Goal: Task Accomplishment & Management: Complete application form

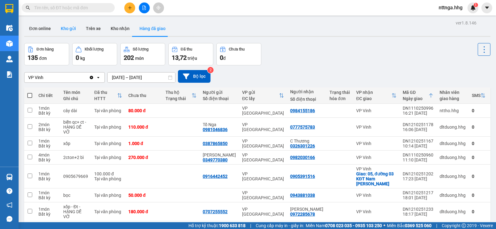
click at [67, 28] on button "Kho gửi" at bounding box center [68, 28] width 25 height 15
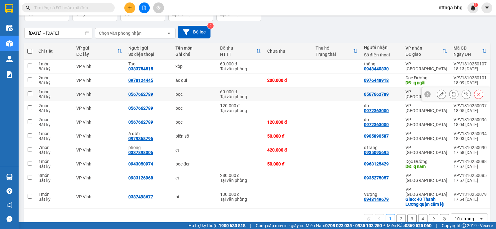
scroll to position [51, 0]
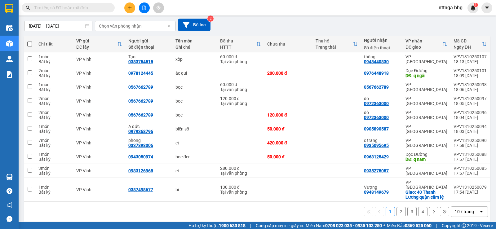
click at [454, 208] on div "10 / trang" at bounding box center [463, 211] width 19 height 6
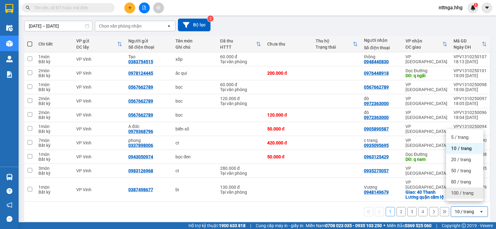
click at [455, 197] on div "100 / trang" at bounding box center [464, 192] width 37 height 11
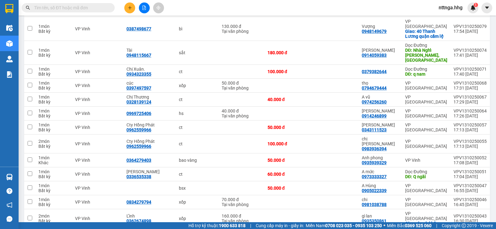
scroll to position [207, 0]
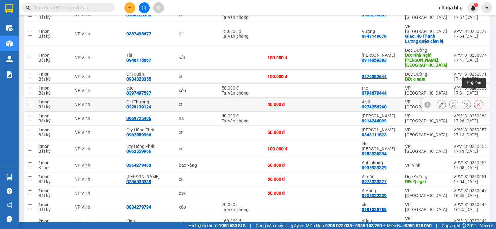
click at [474, 99] on button at bounding box center [478, 104] width 9 height 11
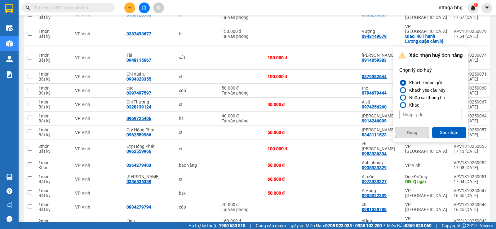
click at [421, 134] on button "Đóng" at bounding box center [412, 132] width 34 height 11
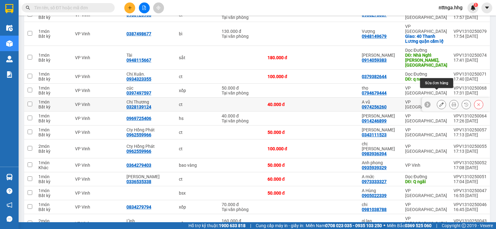
click at [439, 102] on icon at bounding box center [441, 104] width 4 height 4
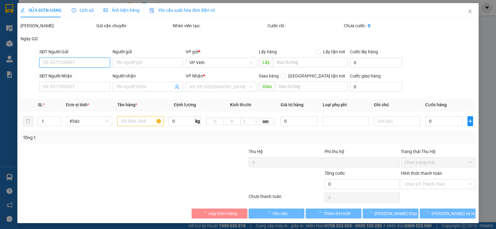
type input "0328139124"
type input "Chị Thương"
type input "0974256260"
type input "A vũ"
type input "0"
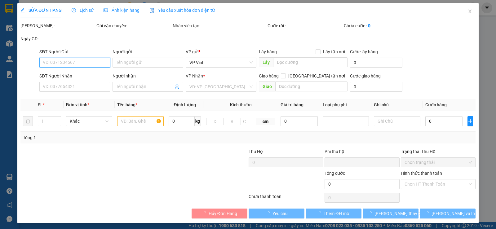
type input "40.000"
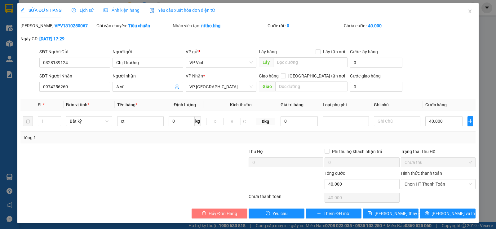
click at [218, 212] on span "Hủy Đơn Hàng" at bounding box center [222, 213] width 28 height 7
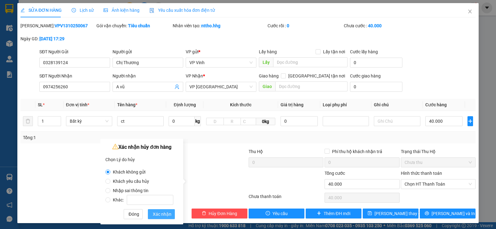
click at [160, 212] on span "Xác nhận" at bounding box center [162, 214] width 19 height 7
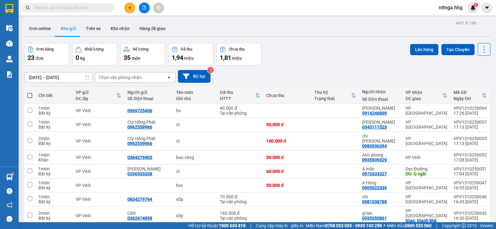
click at [126, 7] on button at bounding box center [129, 7] width 11 height 11
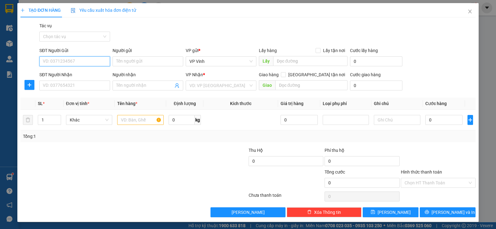
click at [72, 59] on input "SĐT Người Gửi" at bounding box center [74, 61] width 71 height 10
click at [55, 76] on div "0982155246 - Sang" at bounding box center [74, 73] width 63 height 7
type input "0982155246"
type input "Sang"
type input "0982155246"
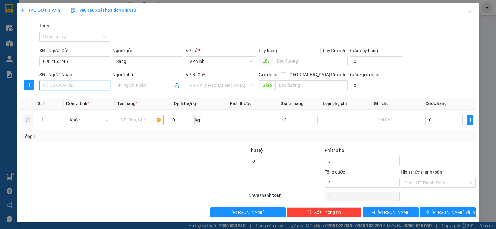
click at [68, 88] on input "SĐT Người Nhận" at bounding box center [74, 86] width 71 height 10
click at [68, 97] on div "0978469756 - Thành" at bounding box center [74, 97] width 63 height 7
type input "0978469756"
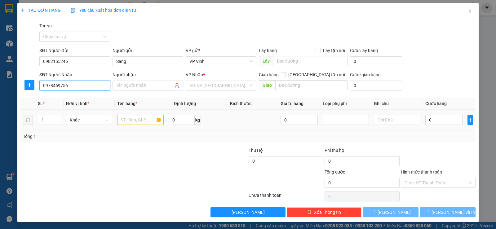
type input "Thành"
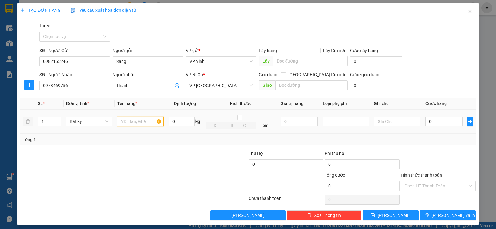
click at [123, 120] on input "text" at bounding box center [140, 121] width 46 height 10
click at [147, 119] on input "text" at bounding box center [140, 121] width 46 height 10
type input "M"
type input "màn hình tivi"
click at [437, 129] on td "0" at bounding box center [444, 122] width 42 height 24
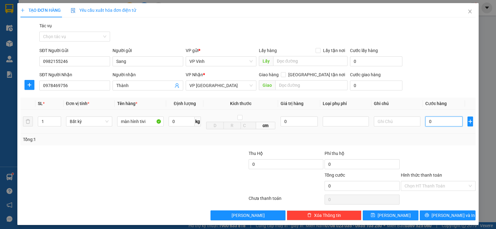
click at [435, 123] on input "0" at bounding box center [443, 121] width 37 height 10
type input "1"
type input "15"
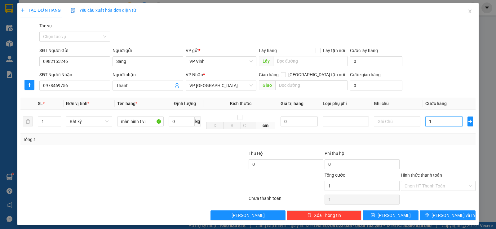
type input "15"
type input "150"
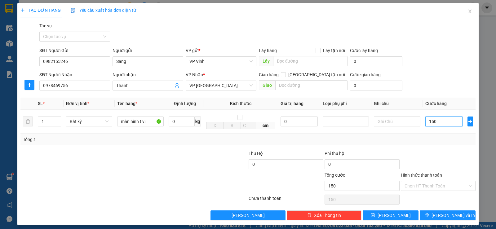
type input "1.500"
type input "15.000"
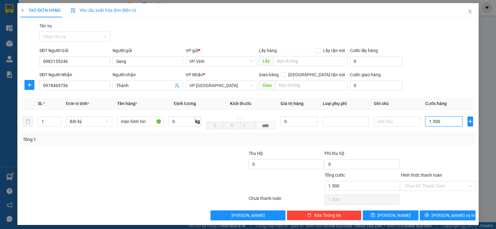
type input "15.000"
type input "150.000"
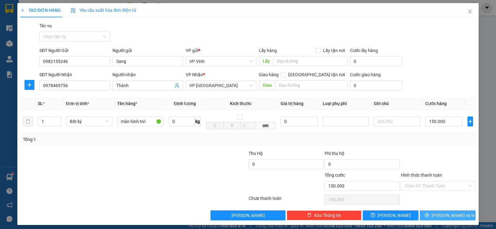
click at [440, 213] on span "[PERSON_NAME] và In" at bounding box center [452, 215] width 43 height 7
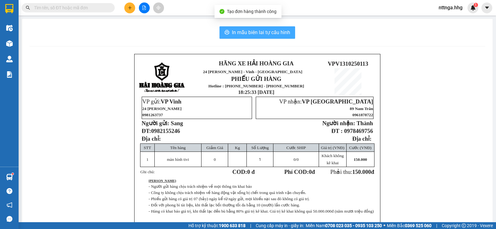
click at [277, 32] on span "In mẫu biên lai tự cấu hình" at bounding box center [261, 32] width 58 height 8
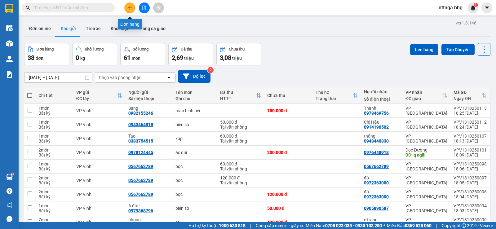
click at [132, 7] on button at bounding box center [129, 7] width 11 height 11
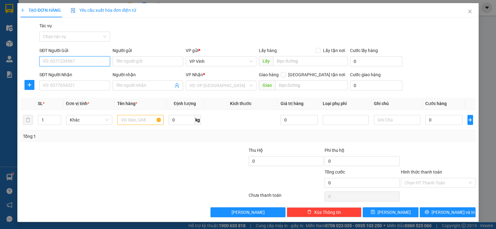
click at [85, 61] on input "SĐT Người Gửi" at bounding box center [74, 61] width 71 height 10
click at [42, 59] on input "SĐT Người Gửi" at bounding box center [74, 61] width 71 height 10
type input "0961699333"
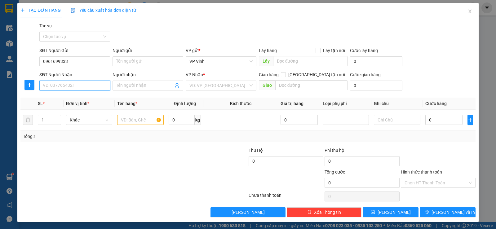
click at [75, 83] on input "SĐT Người Nhận" at bounding box center [74, 86] width 71 height 10
click at [86, 94] on div "Transit Pickup Surcharge Ids Transit Deliver Surcharge Ids Transit Deliver Surc…" at bounding box center [247, 119] width 455 height 195
click at [86, 83] on input "SĐT Người Nhận" at bounding box center [74, 86] width 71 height 10
drag, startPoint x: 84, startPoint y: 61, endPoint x: 41, endPoint y: 56, distance: 42.7
click at [41, 56] on div "SĐT Người Gửi 0961699333 0961699333" at bounding box center [74, 58] width 71 height 22
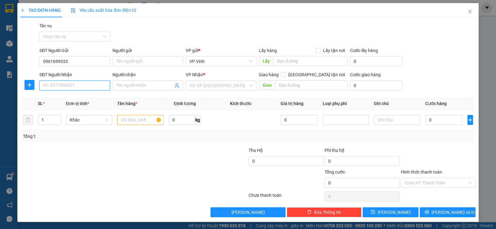
click at [56, 84] on input "SĐT Người Nhận" at bounding box center [74, 86] width 71 height 10
paste input "0961699333"
type input "0961699333"
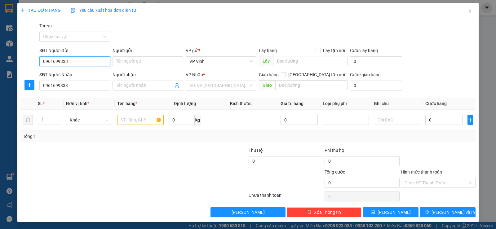
drag, startPoint x: 80, startPoint y: 63, endPoint x: 23, endPoint y: 63, distance: 57.3
click at [23, 63] on div "SĐT Người Gửi 0961699333 0961699333 Người gửi Tên người gửi VP gửi * VP Vinh Lấ…" at bounding box center [248, 58] width 456 height 22
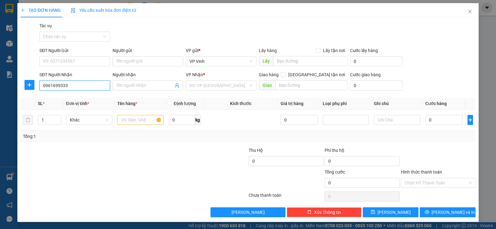
click at [77, 82] on input "0961699333" at bounding box center [74, 86] width 71 height 10
click at [74, 83] on input "0961699333" at bounding box center [74, 86] width 71 height 10
click at [57, 56] on div "SĐT Người Gửi" at bounding box center [74, 51] width 71 height 9
drag, startPoint x: 57, startPoint y: 58, endPoint x: 53, endPoint y: 59, distance: 4.1
click at [53, 59] on input "SĐT Người Gửi" at bounding box center [74, 61] width 71 height 10
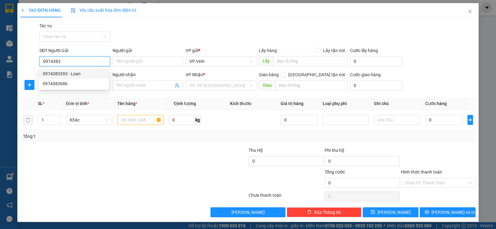
click at [67, 70] on div "0974383393 - Loan" at bounding box center [74, 74] width 70 height 10
type input "0974383393"
type input "Loan"
type input "0974383393"
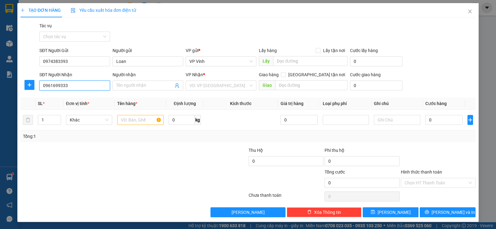
click at [78, 86] on input "0961699333" at bounding box center [74, 86] width 71 height 10
drag, startPoint x: 78, startPoint y: 86, endPoint x: 7, endPoint y: 83, distance: 71.9
click at [7, 83] on div "TẠO ĐƠN HÀNG Yêu cầu xuất hóa đơn điện tử Transit Pickup Surcharge Ids Transit …" at bounding box center [248, 114] width 496 height 229
click at [74, 84] on input "0961699333" at bounding box center [74, 86] width 71 height 10
type input "0961699333"
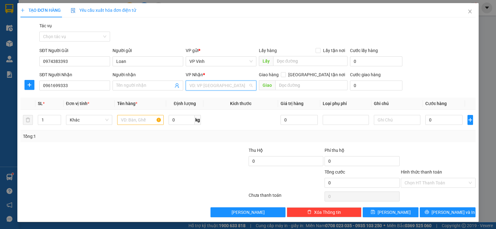
drag, startPoint x: 221, startPoint y: 89, endPoint x: 215, endPoint y: 85, distance: 7.4
click at [220, 86] on input "search" at bounding box center [218, 85] width 59 height 9
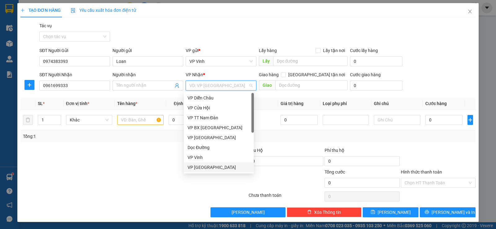
click at [212, 165] on div "VP [GEOGRAPHIC_DATA]" at bounding box center [218, 167] width 63 height 7
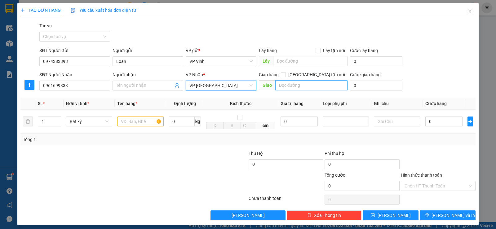
click at [293, 87] on input "text" at bounding box center [311, 85] width 72 height 10
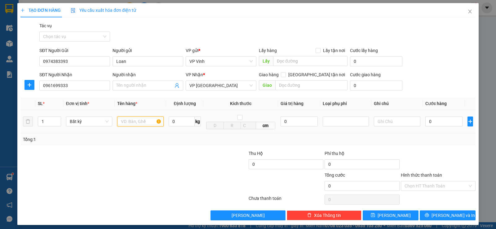
click at [138, 126] on input "text" at bounding box center [140, 121] width 46 height 10
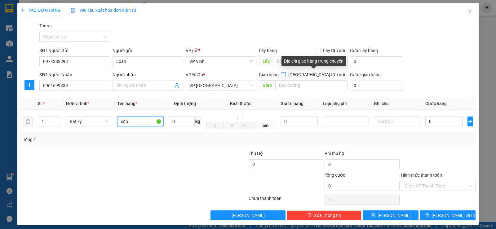
type input "xốp"
click at [285, 76] on input "[GEOGRAPHIC_DATA] tận nơi" at bounding box center [283, 74] width 4 height 4
checkbox input "true"
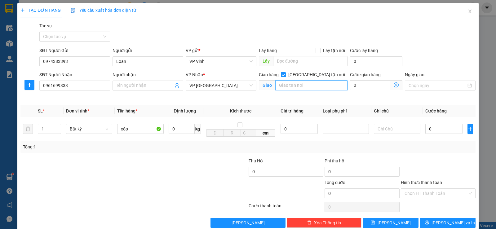
click at [304, 88] on input "text" at bounding box center [311, 85] width 72 height 10
type input "ship tận nơi"
click at [435, 133] on input "0" at bounding box center [443, 129] width 37 height 10
type input "6"
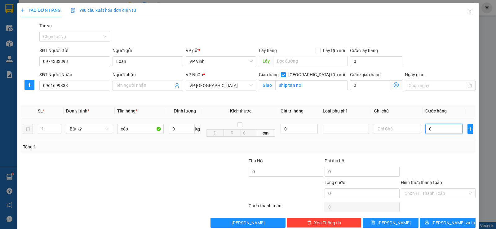
type input "6"
type input "60"
type input "600"
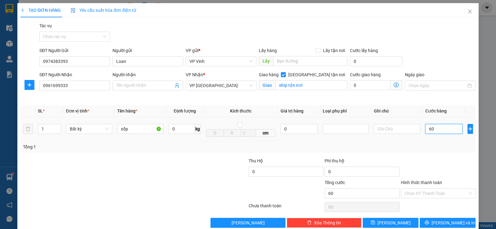
type input "600"
type input "6.000"
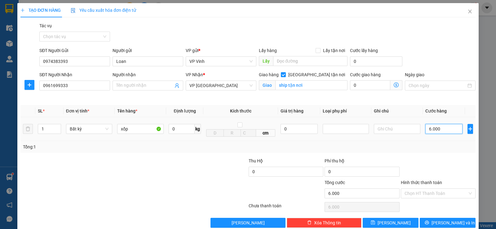
type input "60.000"
click at [445, 225] on span "[PERSON_NAME] và In" at bounding box center [452, 222] width 43 height 7
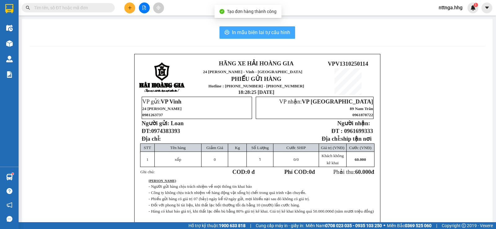
click at [283, 32] on span "In mẫu biên lai tự cấu hình" at bounding box center [261, 32] width 58 height 8
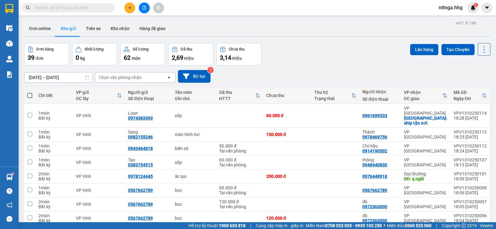
click at [126, 10] on button at bounding box center [129, 7] width 11 height 11
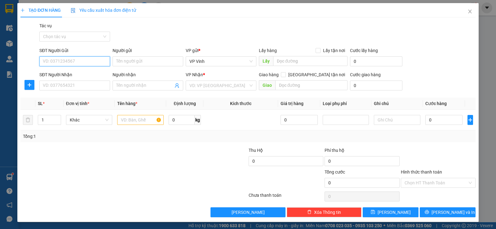
click at [67, 63] on input "SĐT Người Gửi" at bounding box center [74, 61] width 71 height 10
click at [78, 72] on div "0974383393 - Loan" at bounding box center [74, 73] width 63 height 7
type input "0974383393"
type input "Loan"
type input "0974383393"
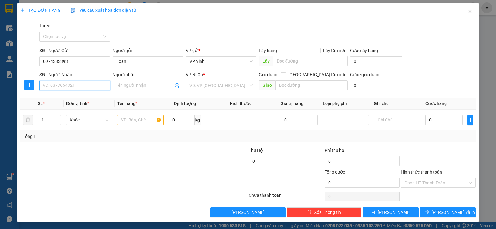
click at [78, 81] on input "SĐT Người Nhận" at bounding box center [74, 86] width 71 height 10
click at [64, 95] on div "0373886544 - yến" at bounding box center [74, 97] width 63 height 7
type input "0373886544"
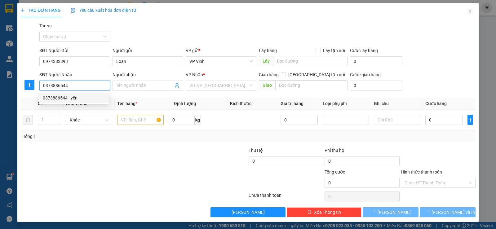
type input "yến"
type input "núi thành, Qnam"
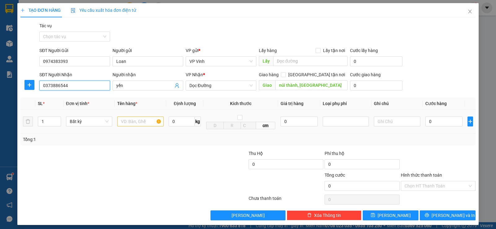
type input "0373886544"
click at [140, 120] on input "text" at bounding box center [140, 121] width 46 height 10
type input "xốp"
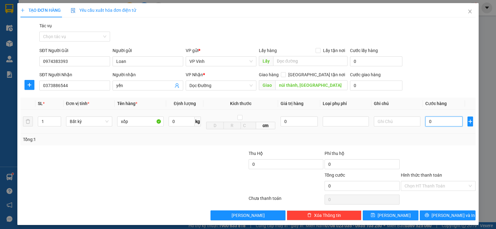
click at [430, 120] on input "0" at bounding box center [443, 121] width 37 height 10
type input "8"
type input "80"
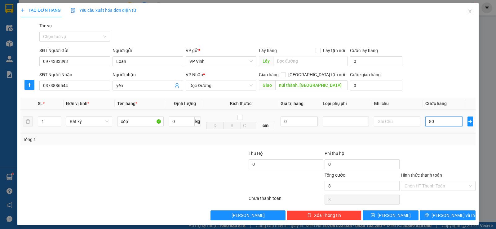
type input "80"
type input "800"
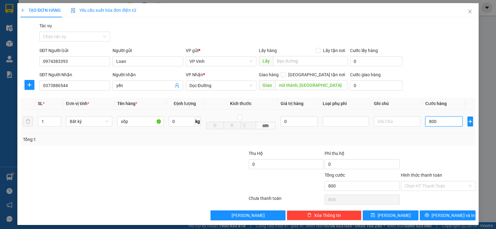
type input "8.000"
type input "80.000"
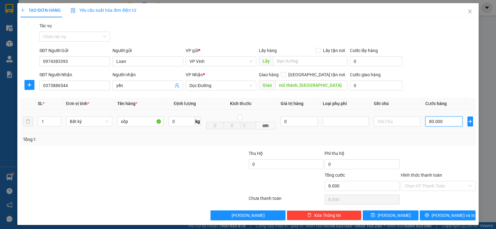
type input "80.000"
click at [458, 214] on button "[PERSON_NAME] và In" at bounding box center [447, 215] width 56 height 10
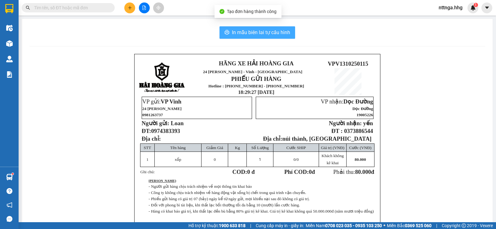
click at [281, 34] on span "In mẫu biên lai tự cấu hình" at bounding box center [261, 32] width 58 height 8
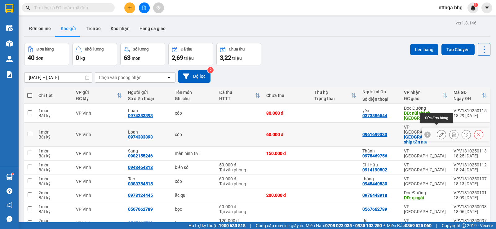
click at [440, 129] on button at bounding box center [441, 134] width 9 height 11
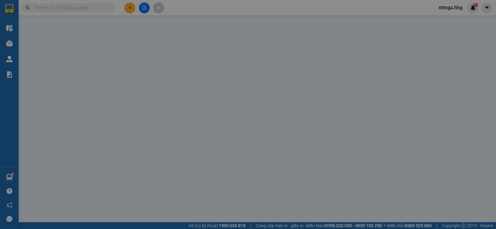
type input "0974383393"
type input "Loan"
type input "0961699333"
checkbox input "true"
type input "ship tận nơi"
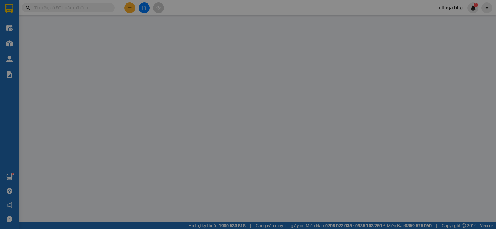
type input "0"
type input "60.000"
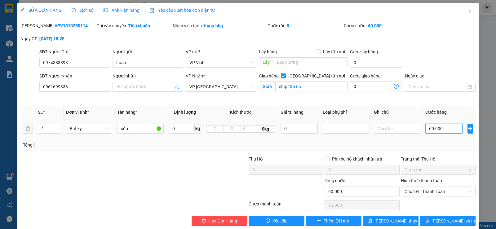
click at [426, 128] on input "60.000" at bounding box center [443, 129] width 37 height 10
type input "0"
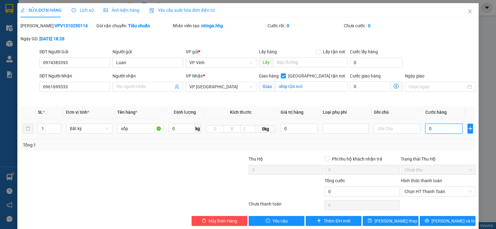
type input "8"
type input "08"
type input "80"
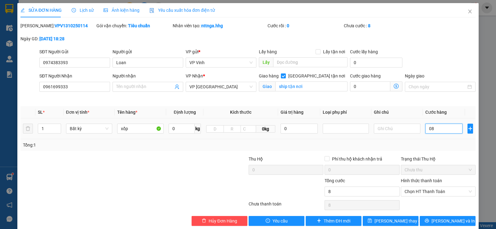
type input "080"
type input "800"
type input "0.800"
type input "8.000"
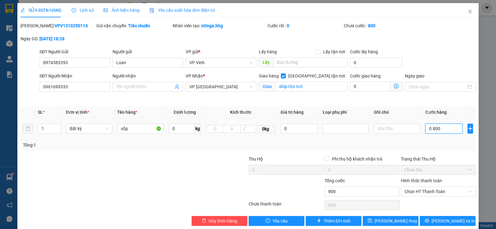
type input "8.000"
type input "08.000"
drag, startPoint x: 446, startPoint y: 128, endPoint x: 399, endPoint y: 129, distance: 47.7
click at [399, 129] on tr "1 Bất kỳ xốp 0 kg 0kg 0 08.000" at bounding box center [247, 128] width 455 height 21
type input "0"
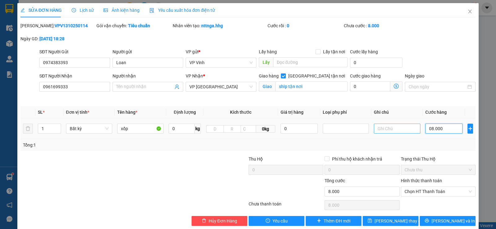
type input "0"
click at [425, 128] on input "0" at bounding box center [443, 129] width 37 height 10
type input "80"
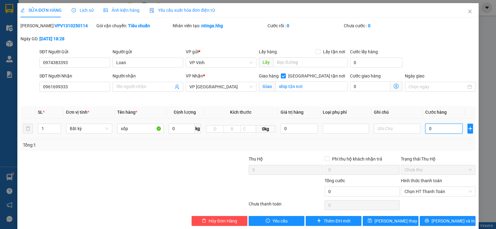
type input "80"
type input "800"
type input "8.000"
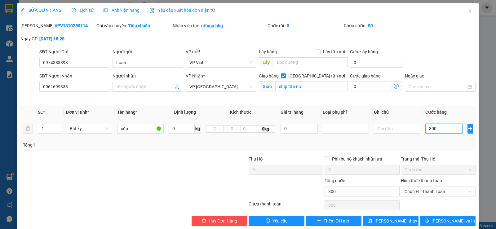
type input "8.000"
type input "80.000"
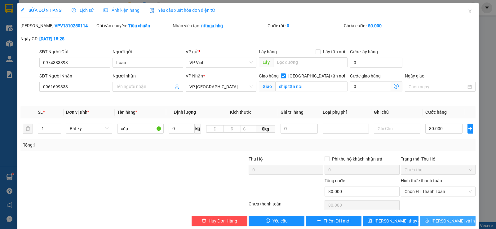
click at [429, 221] on icon "printer" at bounding box center [426, 220] width 4 height 4
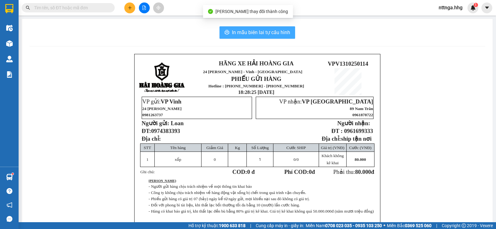
click at [273, 31] on span "In mẫu biên lai tự cấu hình" at bounding box center [261, 32] width 58 height 8
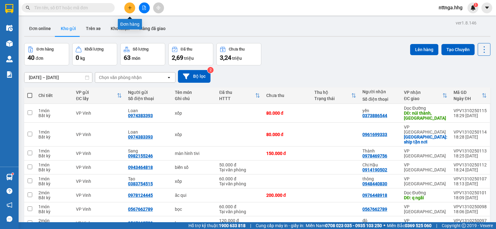
click at [128, 8] on icon "plus" at bounding box center [130, 8] width 4 height 4
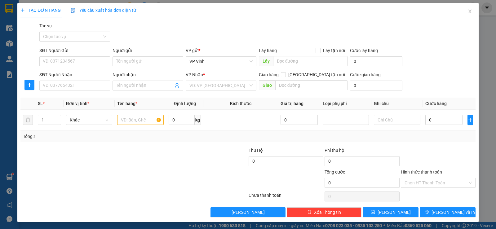
click at [84, 56] on div "SĐT Người Gửi" at bounding box center [74, 51] width 71 height 9
click at [85, 60] on input "SĐT Người Gửi" at bounding box center [74, 61] width 71 height 10
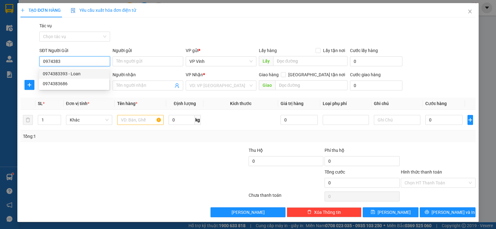
click at [80, 73] on div "0974383393 - Loan" at bounding box center [74, 73] width 63 height 7
type input "0974383393"
type input "Loan"
type input "0974383393"
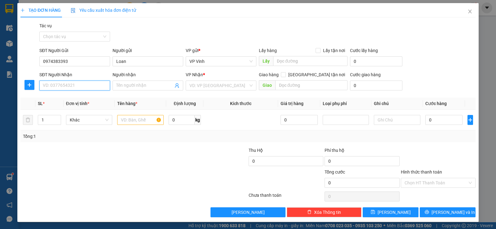
click at [81, 82] on input "SĐT Người Nhận" at bounding box center [74, 86] width 71 height 10
click at [73, 96] on div "0941120994" at bounding box center [74, 97] width 63 height 7
type input "0941120994"
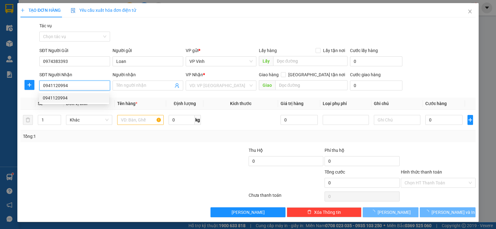
type input "Q. ngãi"
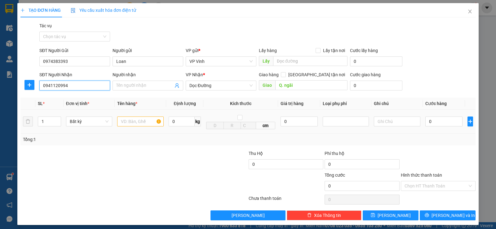
type input "0941120994"
click at [116, 124] on td at bounding box center [140, 122] width 51 height 24
click at [120, 123] on input "text" at bounding box center [140, 121] width 46 height 10
type input "xốp"
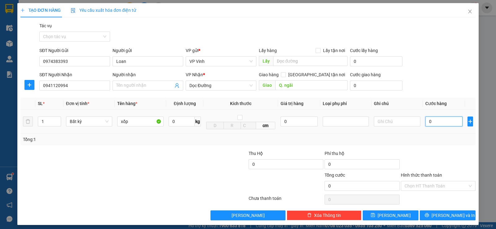
click at [431, 122] on input "0" at bounding box center [443, 121] width 37 height 10
type input "8"
type input "80"
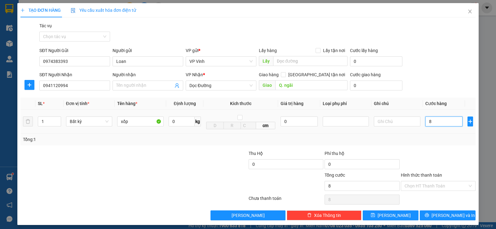
type input "80"
type input "800"
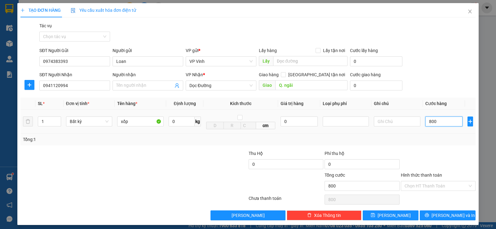
type input "8.000"
type input "80.000"
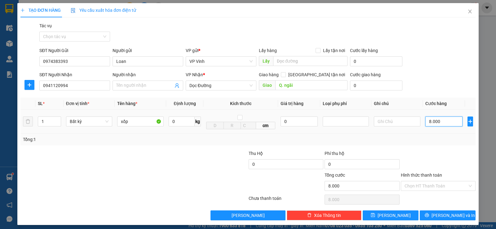
type input "80.000"
click at [449, 218] on span "[PERSON_NAME] và In" at bounding box center [452, 215] width 43 height 7
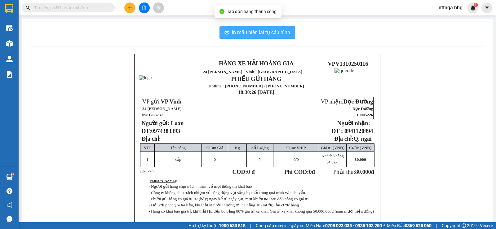
click at [280, 31] on span "In mẫu biên lai tự cấu hình" at bounding box center [261, 32] width 58 height 8
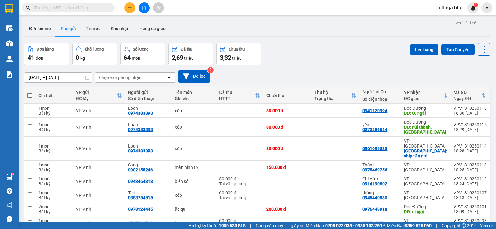
click at [130, 5] on button at bounding box center [129, 7] width 11 height 11
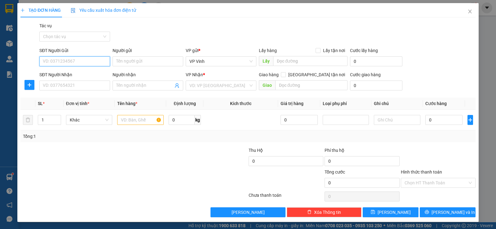
click at [98, 58] on input "SĐT Người Gửi" at bounding box center [74, 61] width 71 height 10
click at [72, 63] on input "SĐT Người Gửi" at bounding box center [74, 61] width 71 height 10
click at [89, 69] on div "0989977768" at bounding box center [74, 74] width 70 height 10
type input "0989977768"
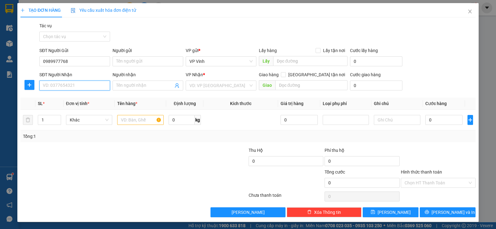
click at [85, 85] on input "SĐT Người Nhận" at bounding box center [74, 86] width 71 height 10
click at [61, 97] on div "0977220660" at bounding box center [74, 97] width 63 height 7
type input "0977220660"
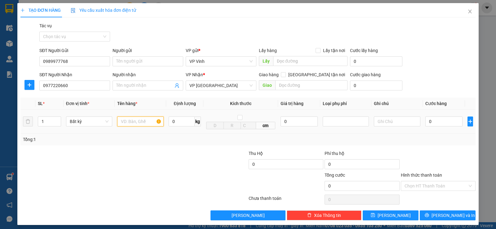
click at [133, 121] on input "text" at bounding box center [140, 121] width 46 height 10
type input "ct"
drag, startPoint x: 446, startPoint y: 123, endPoint x: 441, endPoint y: 123, distance: 4.7
click at [445, 123] on input "0" at bounding box center [443, 121] width 37 height 10
type input "5"
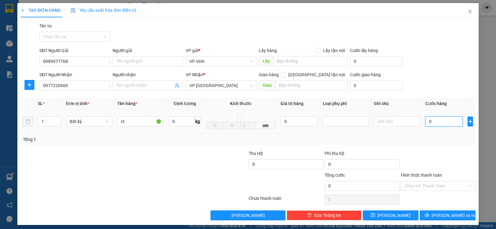
type input "5"
type input "50"
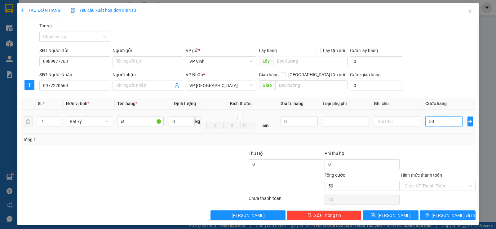
type input "500"
type input "5.000"
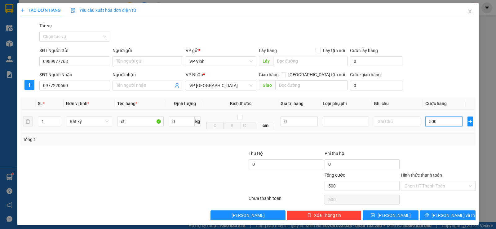
type input "5.000"
type input "50.000"
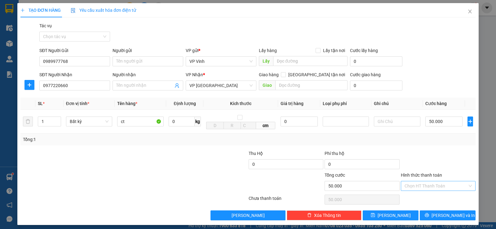
click at [440, 187] on input "Hình thức thanh toán" at bounding box center [435, 185] width 63 height 9
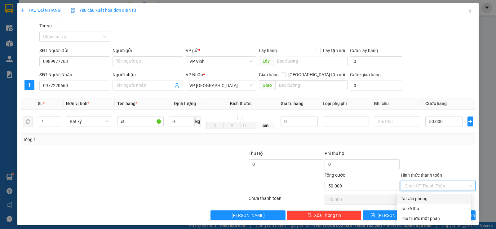
click at [430, 193] on div "Transit Pickup Surcharge Ids Transit Deliver Surcharge Ids Transit Deliver Surc…" at bounding box center [247, 121] width 455 height 198
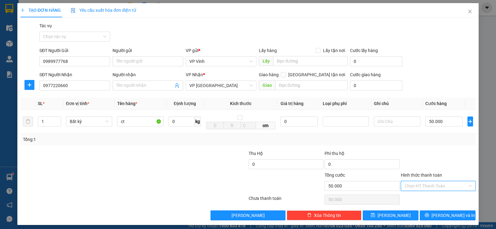
click at [432, 182] on input "Hình thức thanh toán" at bounding box center [435, 185] width 63 height 9
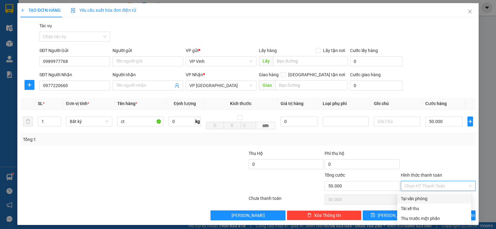
click at [422, 198] on div "Tại văn phòng" at bounding box center [434, 198] width 67 height 7
type input "0"
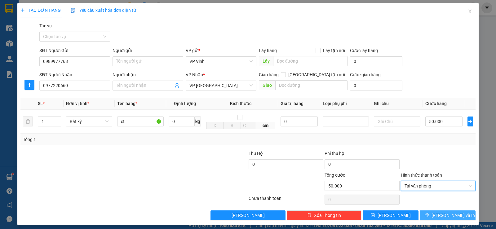
click at [444, 216] on span "[PERSON_NAME] và In" at bounding box center [452, 215] width 43 height 7
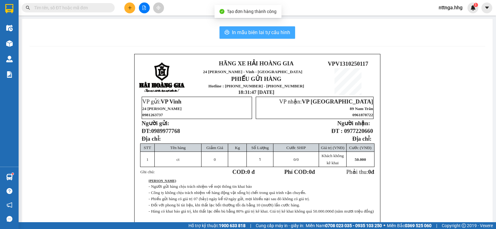
click at [282, 37] on button "In mẫu biên lai tự cấu hình" at bounding box center [257, 32] width 76 height 12
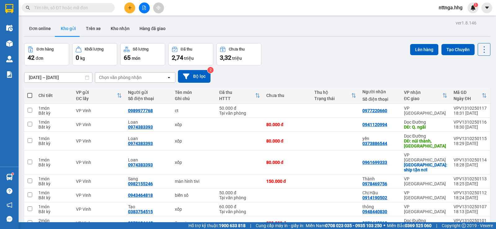
click at [73, 6] on input "text" at bounding box center [70, 7] width 73 height 7
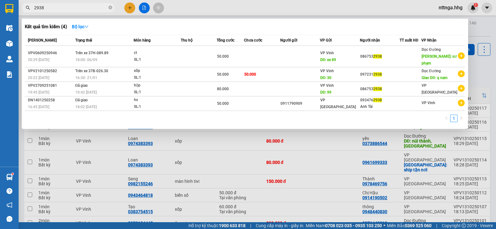
click at [58, 10] on input "2938" at bounding box center [70, 7] width 73 height 7
click at [58, 9] on input "2938" at bounding box center [70, 7] width 73 height 7
drag, startPoint x: 58, startPoint y: 9, endPoint x: 26, endPoint y: 6, distance: 31.4
click at [26, 6] on div "2938" at bounding box center [60, 7] width 121 height 9
type input "2938"
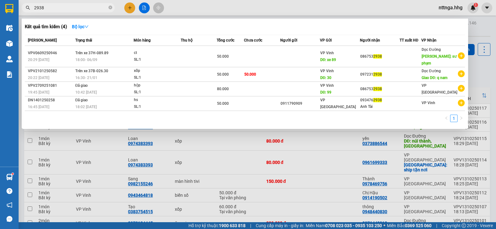
click at [291, 9] on div at bounding box center [248, 114] width 496 height 229
click at [85, 8] on input "2938" at bounding box center [70, 7] width 73 height 7
click at [246, 7] on div at bounding box center [248, 114] width 496 height 229
click at [110, 8] on icon "close-circle" at bounding box center [110, 8] width 4 height 4
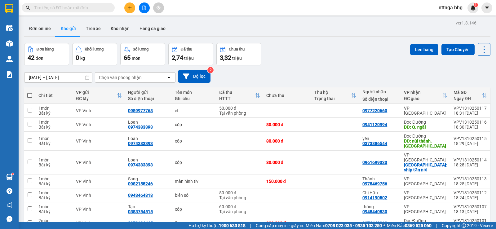
click at [188, 9] on div "Kết quả tìm kiếm ( 4 ) Bộ lọc Mã ĐH Trạng thái Món hàng Thu hộ Tổng cước Chưa c…" at bounding box center [248, 7] width 496 height 15
click at [62, 6] on input "text" at bounding box center [70, 7] width 73 height 7
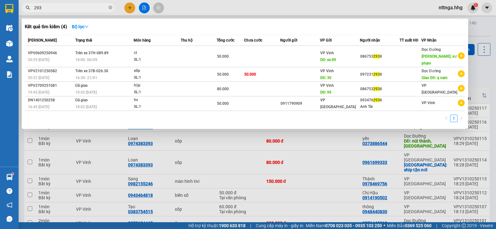
type input "2938"
click at [109, 8] on icon "close-circle" at bounding box center [110, 8] width 4 height 4
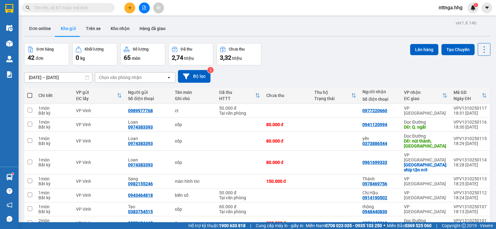
click at [129, 1] on div "Kết quả tìm kiếm ( 4 ) Bộ lọc Mã ĐH Trạng thái Món hàng Thu hộ Tổng cước Chưa c…" at bounding box center [248, 7] width 496 height 15
click at [129, 9] on icon "plus" at bounding box center [130, 8] width 4 height 4
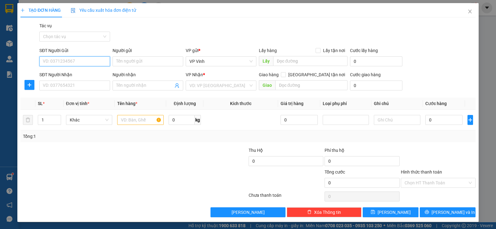
click at [55, 60] on input "SĐT Người Gửi" at bounding box center [74, 61] width 71 height 10
click at [60, 75] on div "0948377777 - Quang" at bounding box center [74, 73] width 63 height 7
type input "0948377777"
type input "Quang"
type input "0948377777"
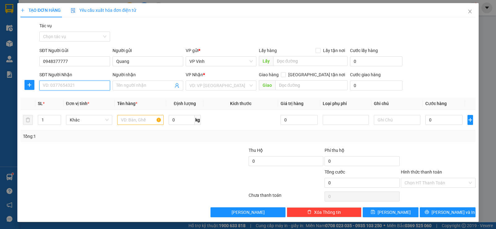
click at [61, 86] on input "SĐT Người Nhận" at bounding box center [74, 86] width 71 height 10
click at [70, 100] on div "0943343843 - tình" at bounding box center [74, 97] width 63 height 7
type input "0943343843"
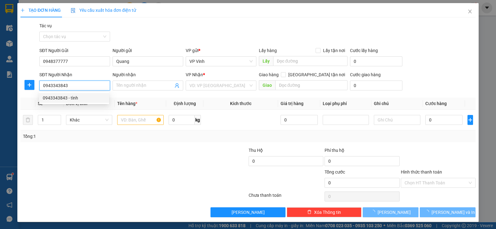
type input "tình"
type input "Q ngãi"
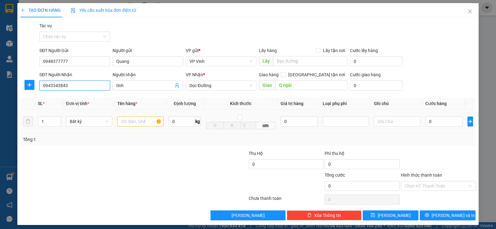
type input "0943343843"
click at [149, 121] on input "text" at bounding box center [140, 121] width 46 height 10
type input "bọc vàng đt"
click at [427, 120] on input "0" at bounding box center [443, 121] width 37 height 10
type input "2"
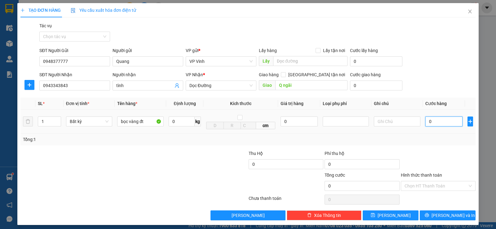
type input "2"
type input "20"
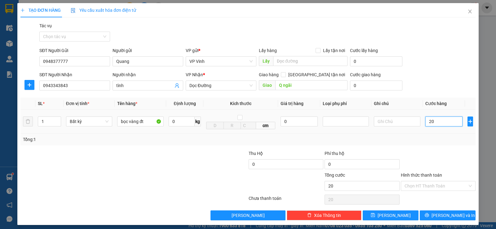
type input "200"
type input "2.000"
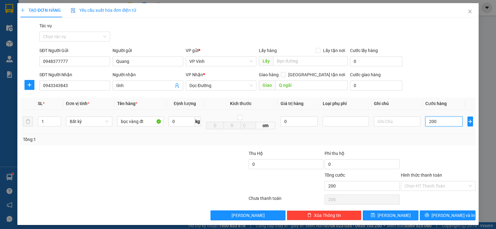
type input "2.000"
type input "20.000"
type input "200.000"
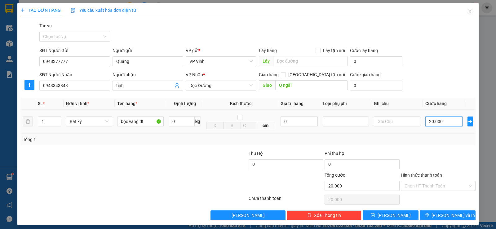
type input "200.000"
click at [428, 214] on icon "printer" at bounding box center [426, 215] width 4 height 4
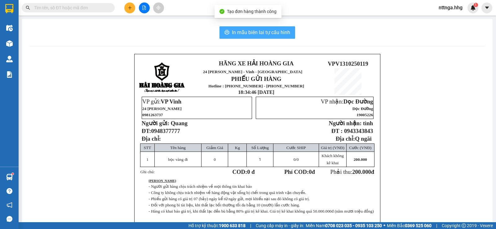
click at [275, 33] on span "In mẫu biên lai tự cấu hình" at bounding box center [261, 32] width 58 height 8
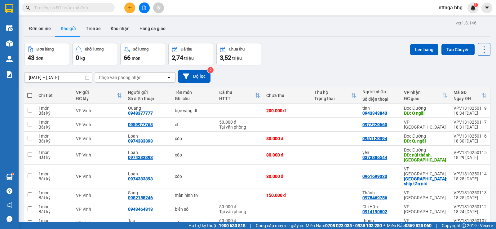
click at [130, 7] on icon "plus" at bounding box center [130, 8] width 4 height 4
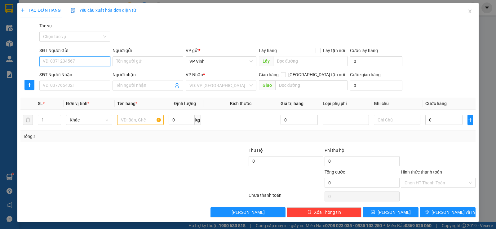
click at [92, 60] on input "SĐT Người Gửi" at bounding box center [74, 61] width 71 height 10
click at [73, 76] on div "0839363296 - thủy" at bounding box center [74, 73] width 63 height 7
type input "0839363296"
type input "thủy"
type input "0839363296"
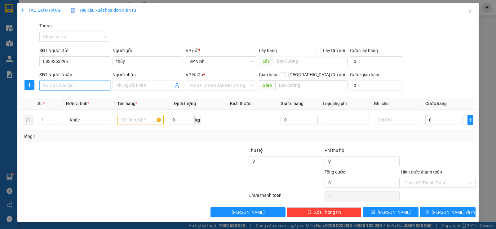
click at [75, 84] on input "SĐT Người Nhận" at bounding box center [74, 86] width 71 height 10
click at [75, 97] on div "0372534642 - Thanh" at bounding box center [74, 97] width 63 height 7
type input "0372534642"
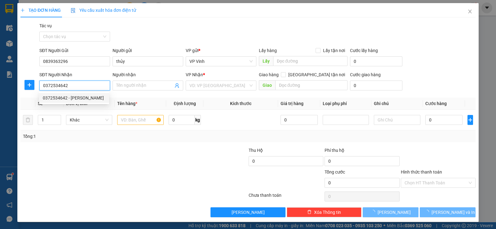
type input "[PERSON_NAME]"
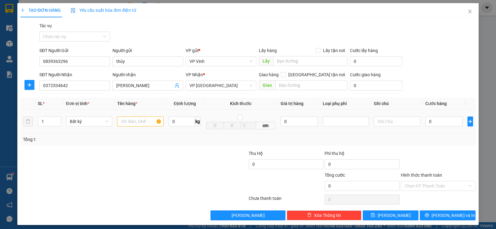
click at [136, 127] on div at bounding box center [140, 121] width 46 height 12
click at [138, 122] on input "text" at bounding box center [140, 121] width 46 height 10
type input "ct"
click at [432, 125] on input "0" at bounding box center [443, 121] width 37 height 10
type input "5"
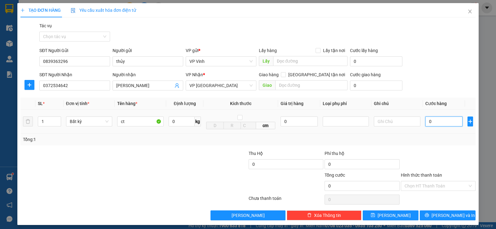
type input "5"
type input "50"
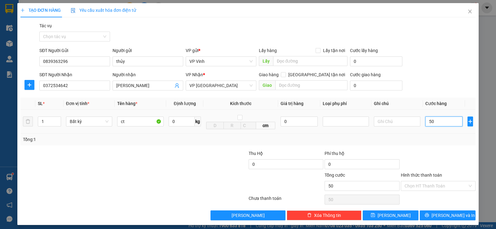
type input "500"
click at [435, 210] on button "[PERSON_NAME] và In" at bounding box center [447, 215] width 56 height 10
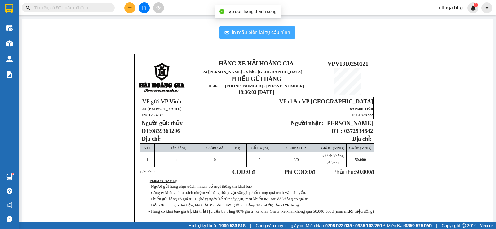
click at [287, 30] on span "In mẫu biên lai tự cấu hình" at bounding box center [261, 32] width 58 height 8
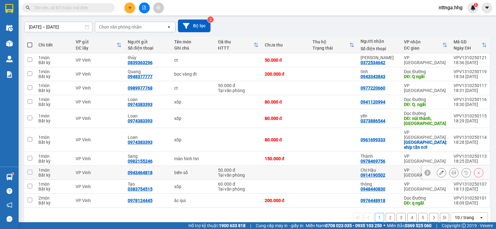
scroll to position [51, 0]
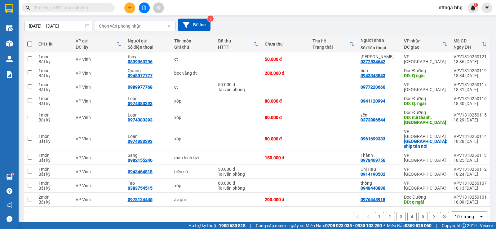
click at [127, 8] on button at bounding box center [129, 7] width 11 height 11
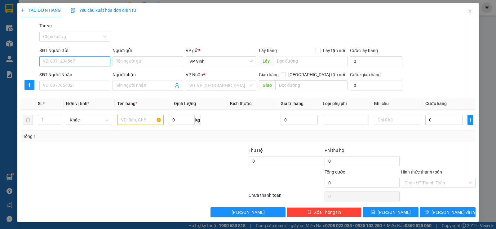
click at [91, 57] on input "SĐT Người Gửi" at bounding box center [74, 61] width 71 height 10
click at [80, 76] on div "0966766882" at bounding box center [74, 73] width 63 height 7
click at [73, 91] on div "SĐT Người Nhận VD: 0377654321" at bounding box center [74, 82] width 71 height 22
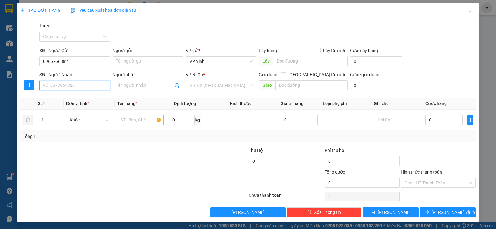
click at [76, 85] on input "SĐT Người Nhận" at bounding box center [74, 86] width 71 height 10
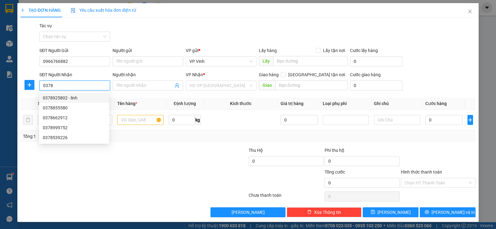
click at [76, 99] on div "0378925802 - linh" at bounding box center [74, 97] width 63 height 7
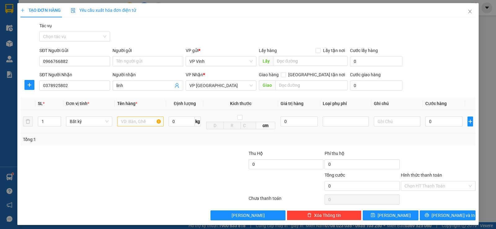
click at [135, 130] on td at bounding box center [140, 122] width 51 height 24
click at [139, 124] on input "text" at bounding box center [140, 121] width 46 height 10
click at [432, 127] on div "0" at bounding box center [443, 121] width 37 height 12
click at [430, 123] on input "0" at bounding box center [443, 121] width 37 height 10
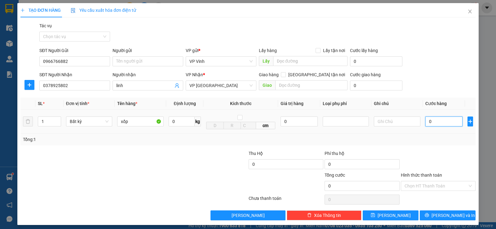
click at [427, 122] on input "0" at bounding box center [443, 121] width 37 height 10
drag, startPoint x: 427, startPoint y: 122, endPoint x: 430, endPoint y: 152, distance: 30.8
click at [431, 127] on div "0" at bounding box center [443, 121] width 37 height 12
click at [430, 152] on div at bounding box center [438, 161] width 76 height 22
click at [425, 122] on input "0" at bounding box center [443, 121] width 37 height 10
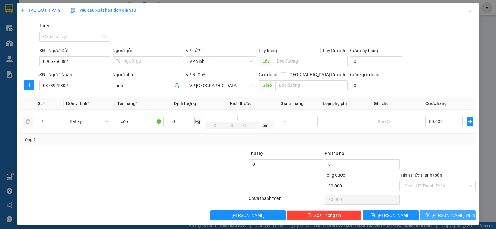
click at [438, 213] on span "[PERSON_NAME] và In" at bounding box center [452, 215] width 43 height 7
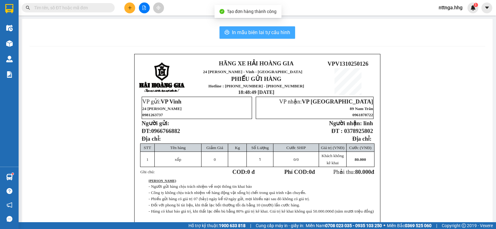
click at [269, 36] on span "In mẫu biên lai tự cấu hình" at bounding box center [261, 32] width 58 height 8
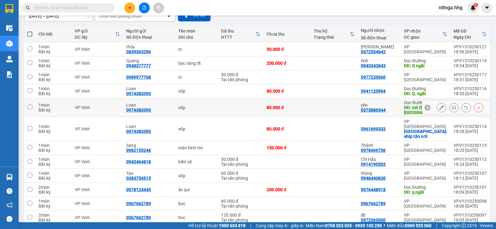
scroll to position [62, 0]
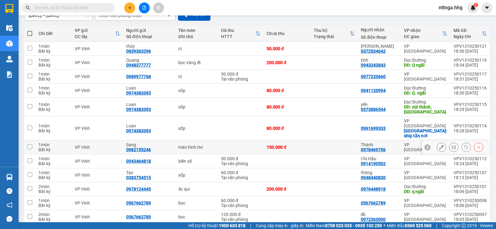
click at [439, 145] on icon at bounding box center [441, 147] width 4 height 4
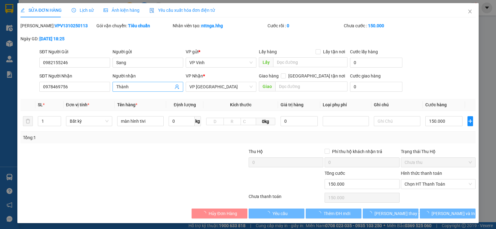
type input "0982155246"
type input "Sang"
type input "0978469756"
type input "Thành"
type input "0"
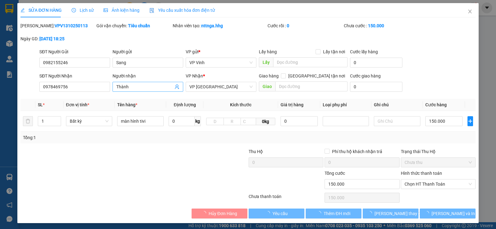
type input "150.000"
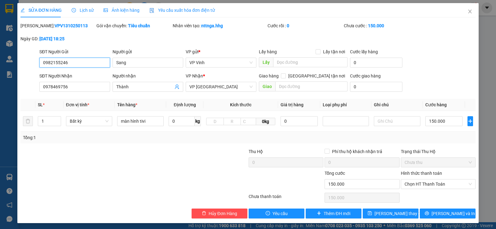
drag, startPoint x: 81, startPoint y: 63, endPoint x: 57, endPoint y: 68, distance: 25.4
click at [0, 65] on div "SỬA ĐƠN HÀNG Lịch sử Ảnh kiện hàng Yêu cầu xuất hóa đơn điện tử Total Paid Fee …" at bounding box center [248, 114] width 496 height 229
click at [467, 13] on icon "close" at bounding box center [469, 11] width 5 height 5
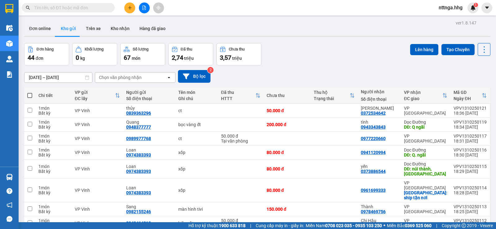
click at [70, 10] on input "text" at bounding box center [70, 7] width 73 height 7
paste input "0982155246"
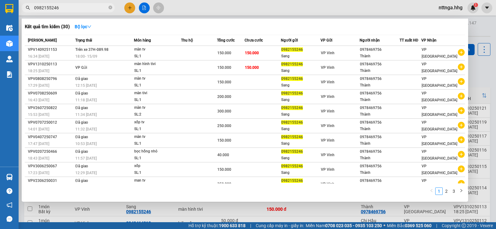
type input "0982155246"
click at [482, 30] on div at bounding box center [248, 114] width 496 height 229
